Goal: Information Seeking & Learning: Learn about a topic

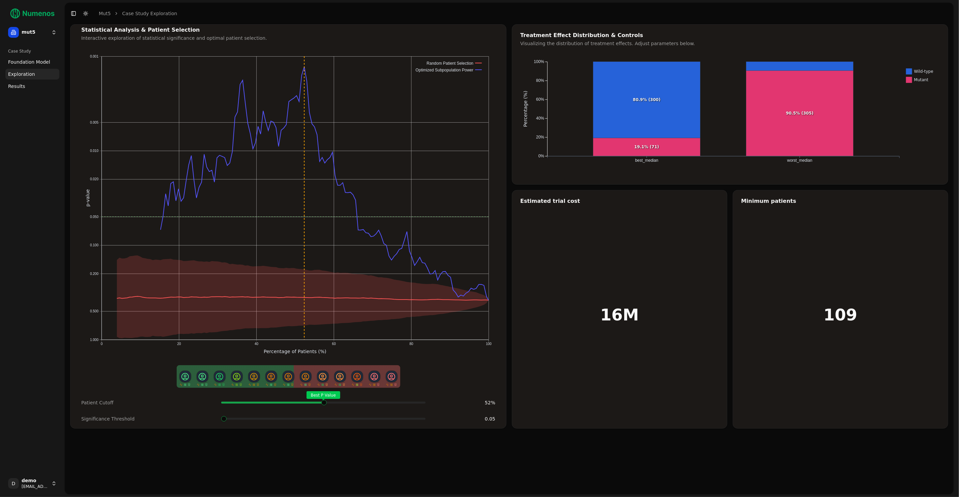
click at [317, 403] on span at bounding box center [316, 402] width 1 height 3
click at [425, 422] on span at bounding box center [422, 418] width 5 height 5
click at [323, 405] on div "Best P Value" at bounding box center [323, 402] width 204 height 13
drag, startPoint x: 426, startPoint y: 420, endPoint x: 477, endPoint y: 422, distance: 51.0
click at [477, 422] on div "Patient Cutoff Best P Value 52 % Significance Threshold 0.003" at bounding box center [288, 411] width 430 height 30
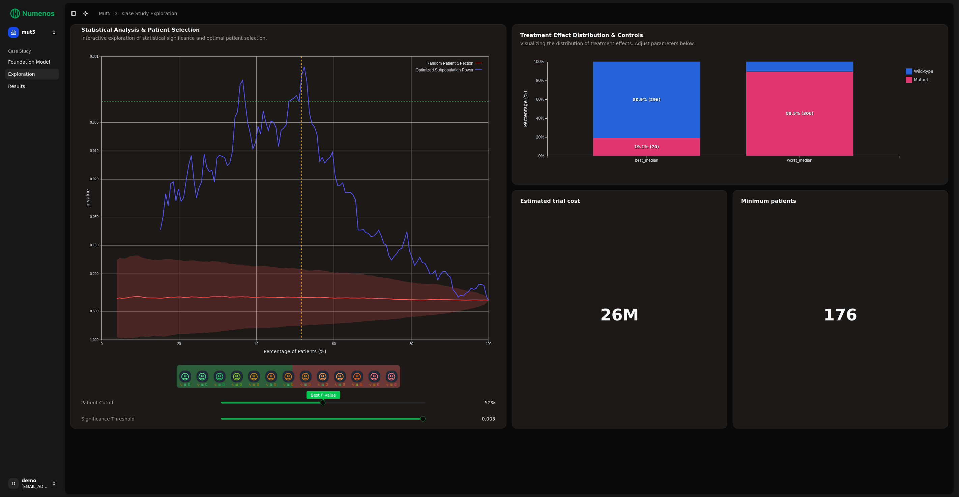
click at [423, 421] on span at bounding box center [422, 418] width 5 height 5
click at [221, 416] on span at bounding box center [223, 418] width 5 height 5
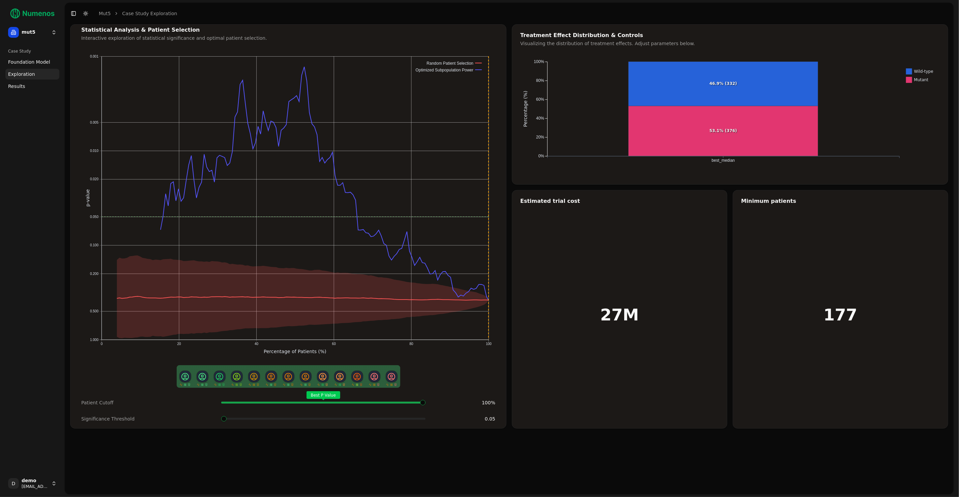
click at [425, 404] on div "Best P Value" at bounding box center [323, 402] width 204 height 13
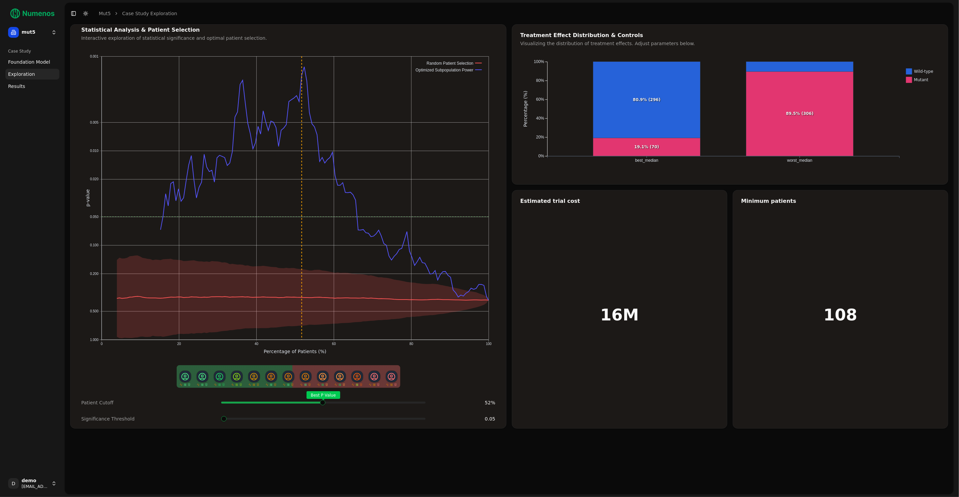
click at [423, 401] on span at bounding box center [423, 402] width 1 height 3
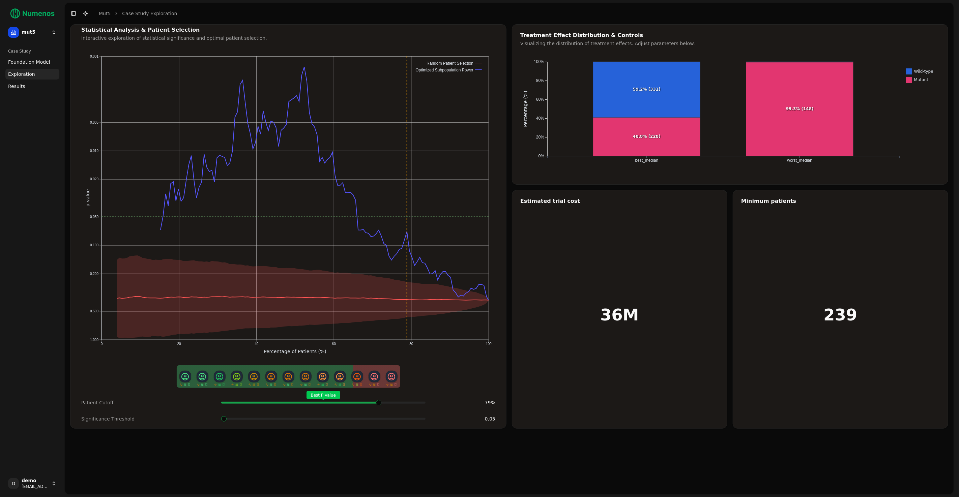
click at [381, 402] on span at bounding box center [380, 402] width 1 height 3
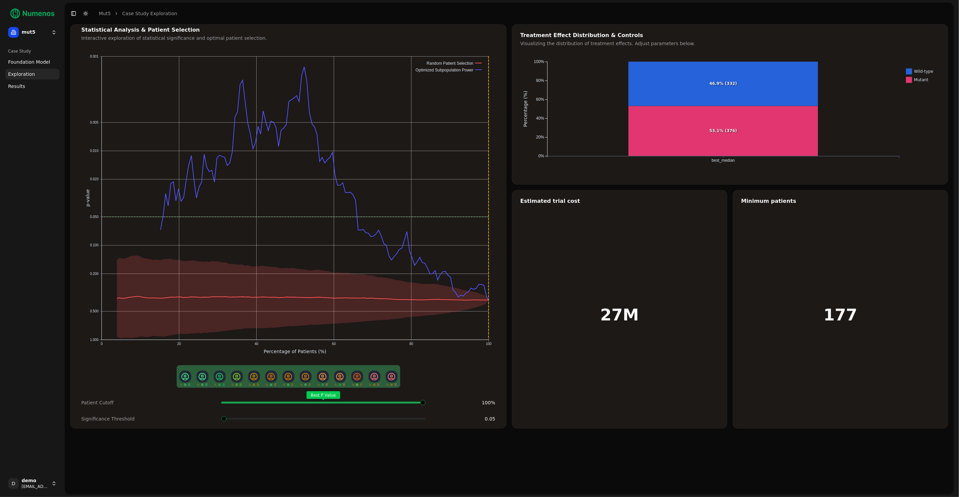
click at [380, 403] on span at bounding box center [379, 402] width 1 height 3
